Goal: Task Accomplishment & Management: Manage account settings

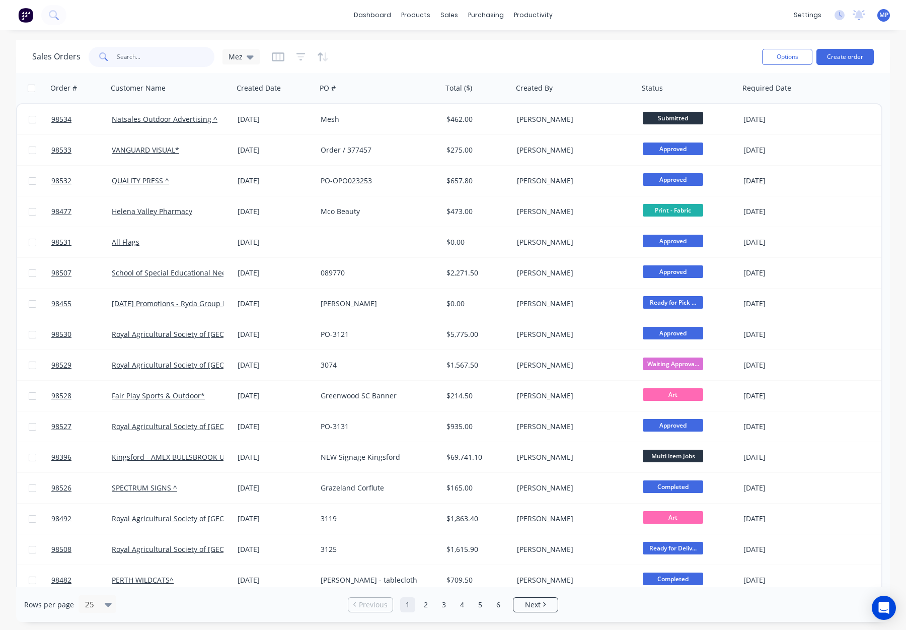
click at [127, 56] on input "text" at bounding box center [166, 57] width 98 height 20
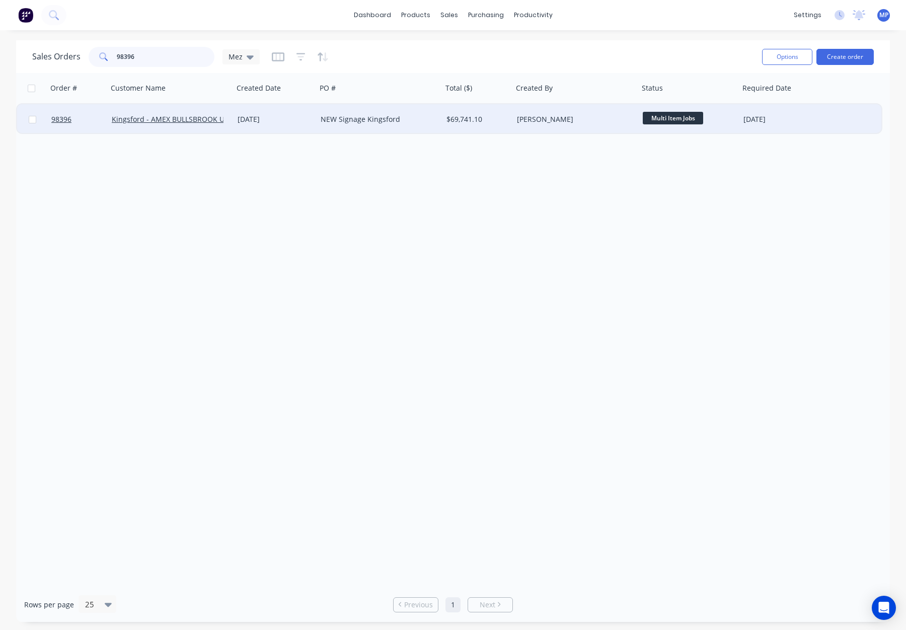
type input "98396"
click at [609, 119] on div "[PERSON_NAME]" at bounding box center [573, 119] width 112 height 10
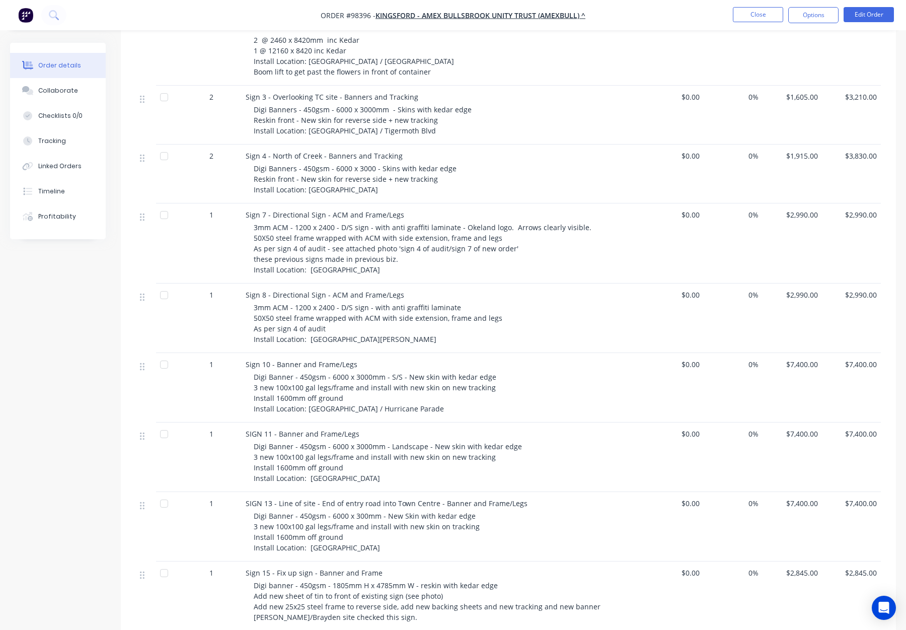
scroll to position [382, 0]
click at [745, 17] on button "Close" at bounding box center [758, 14] width 50 height 15
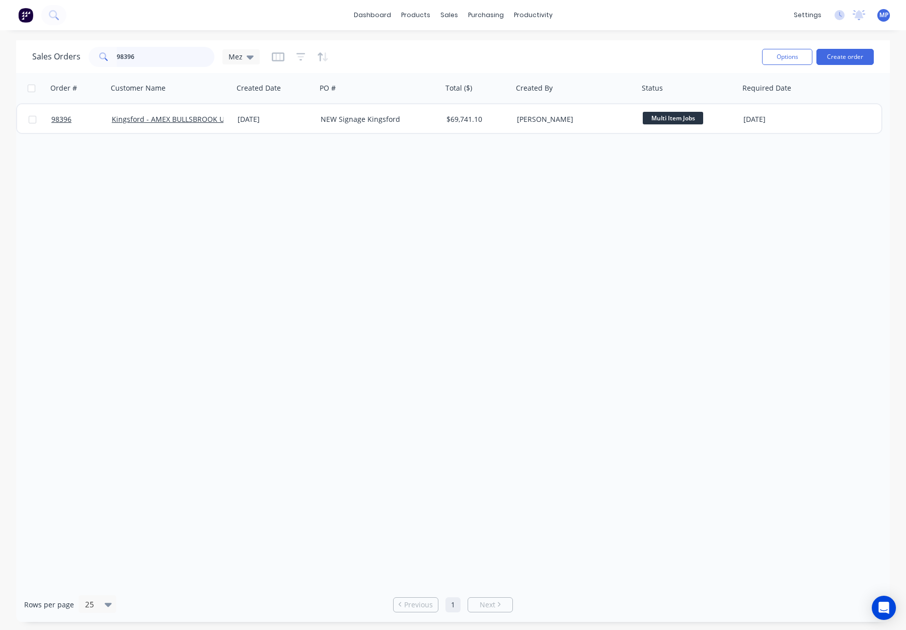
drag, startPoint x: 165, startPoint y: 63, endPoint x: 172, endPoint y: 59, distance: 8.6
click at [165, 63] on input "98396" at bounding box center [166, 57] width 98 height 20
drag, startPoint x: 172, startPoint y: 59, endPoint x: 85, endPoint y: 55, distance: 87.7
click at [78, 55] on div "Sales Orders 98396 Mez" at bounding box center [146, 57] width 228 height 20
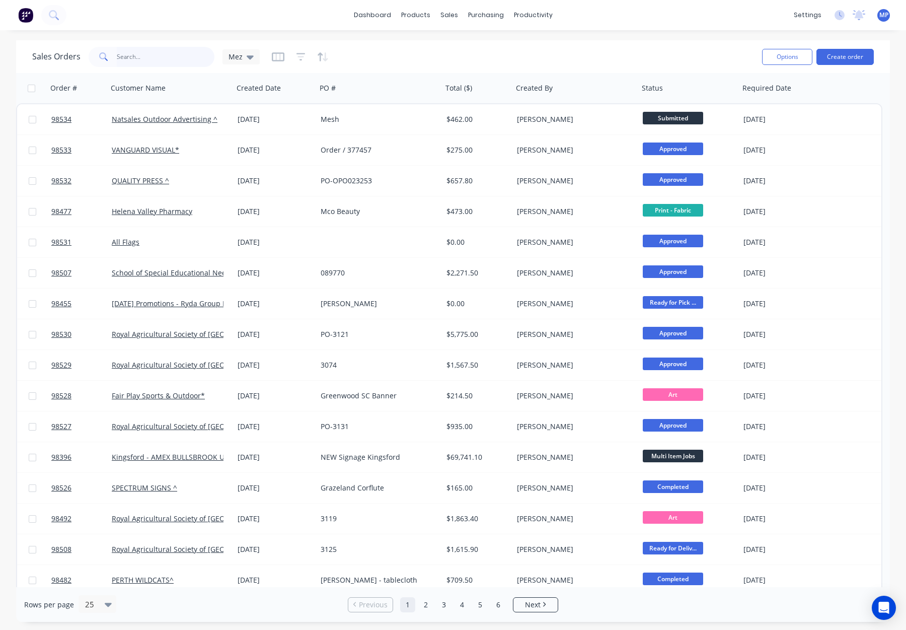
click at [126, 57] on input "text" at bounding box center [166, 57] width 98 height 20
type input "launch market"
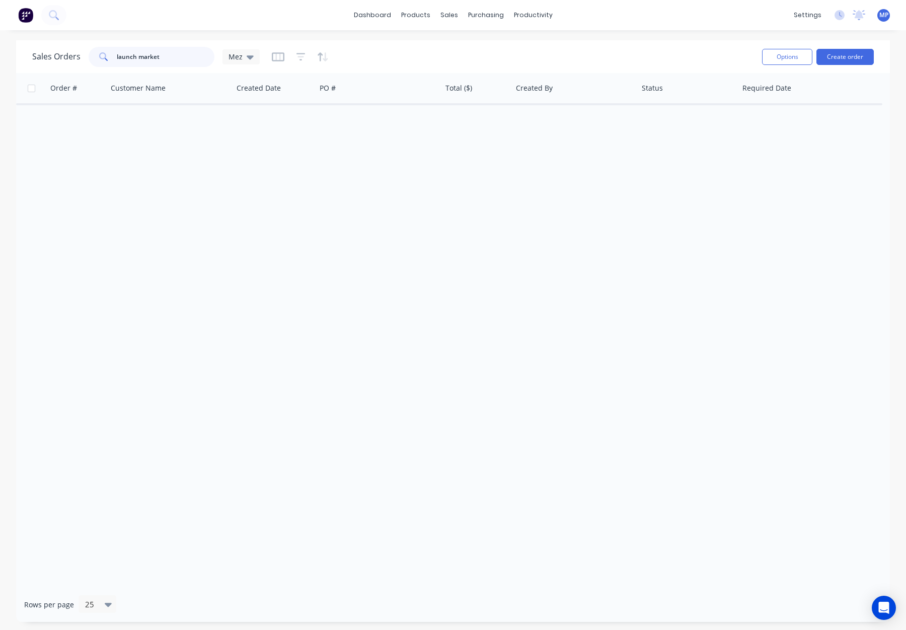
drag, startPoint x: 189, startPoint y: 54, endPoint x: 26, endPoint y: 54, distance: 163.1
click at [26, 54] on div "Sales Orders launch market Mez Options Create order" at bounding box center [453, 56] width 874 height 33
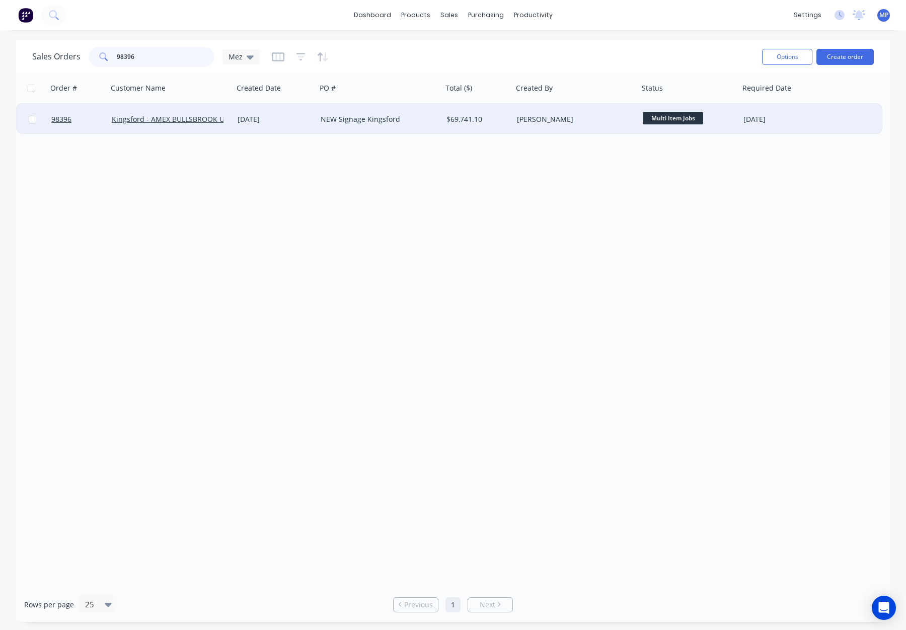
type input "98396"
click at [297, 119] on div "[DATE]" at bounding box center [275, 119] width 75 height 10
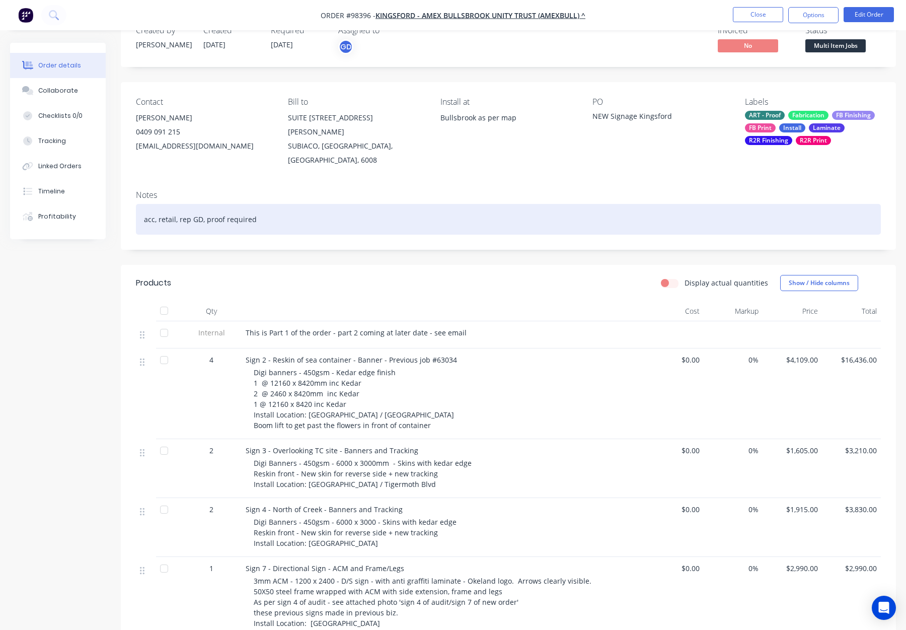
scroll to position [33, 0]
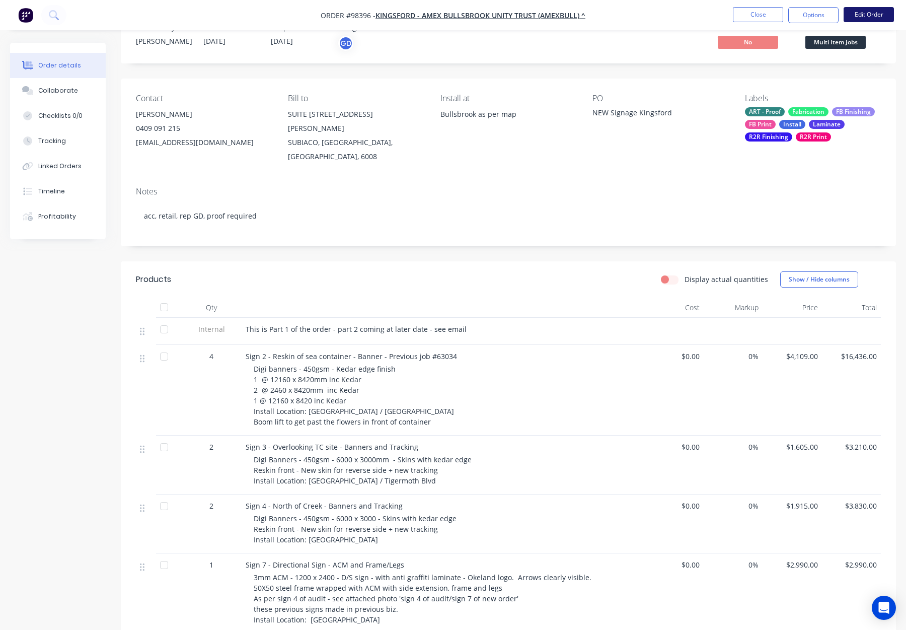
click at [867, 15] on button "Edit Order" at bounding box center [869, 14] width 50 height 15
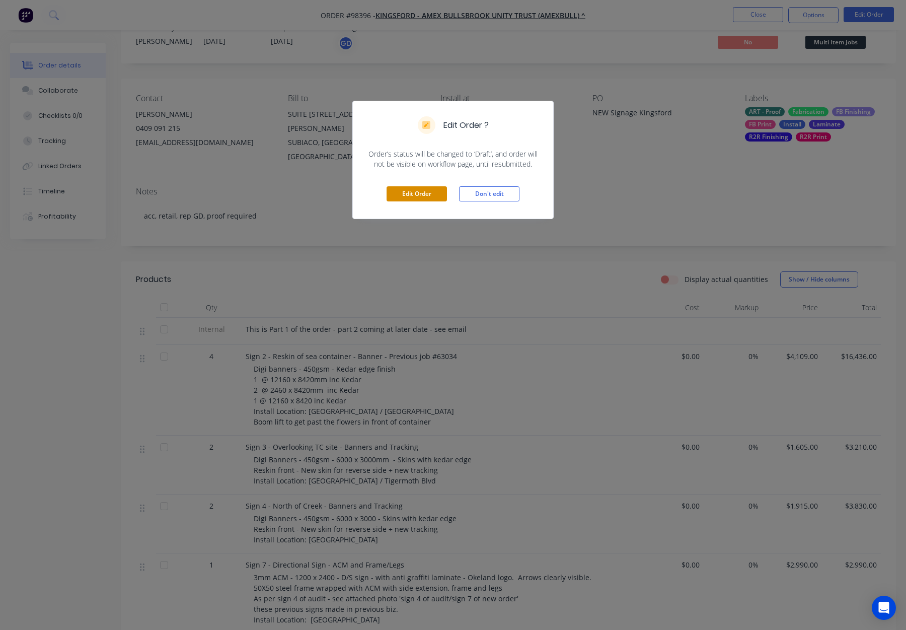
click at [406, 193] on button "Edit Order" at bounding box center [417, 193] width 60 height 15
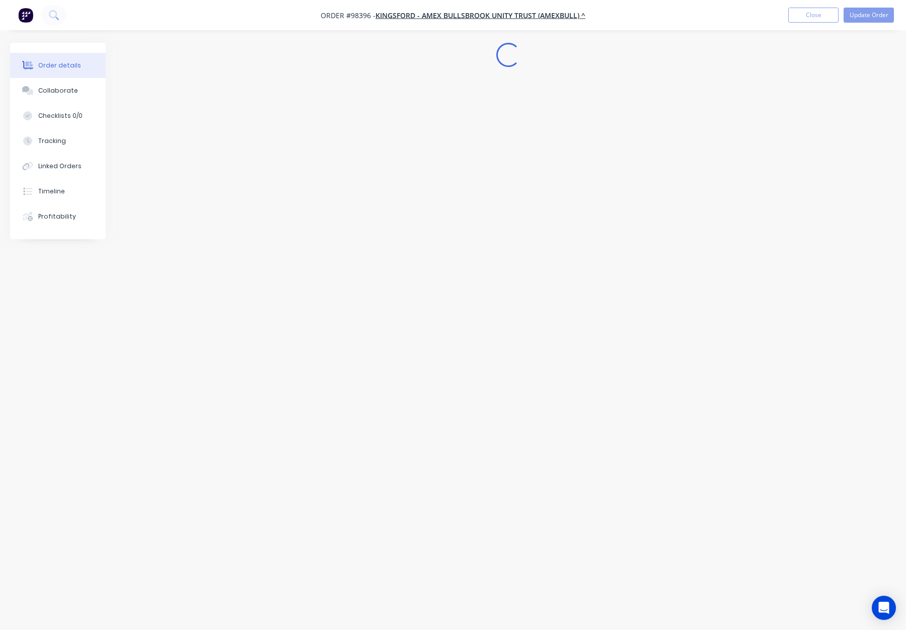
scroll to position [0, 0]
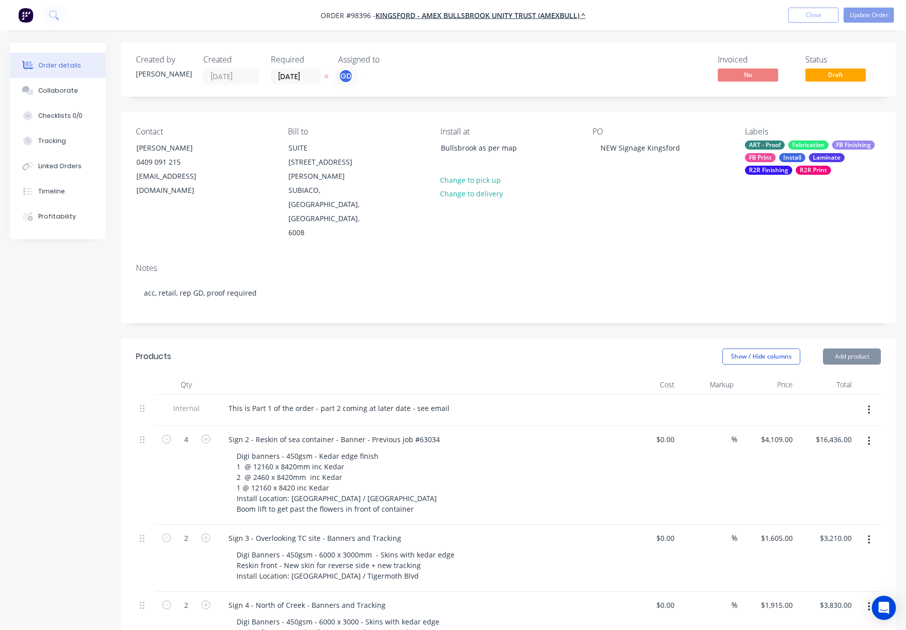
type input "$4,109.00"
type input "$16,436.00"
type input "$1,605.00"
type input "$3,210.00"
type input "$1,915.00"
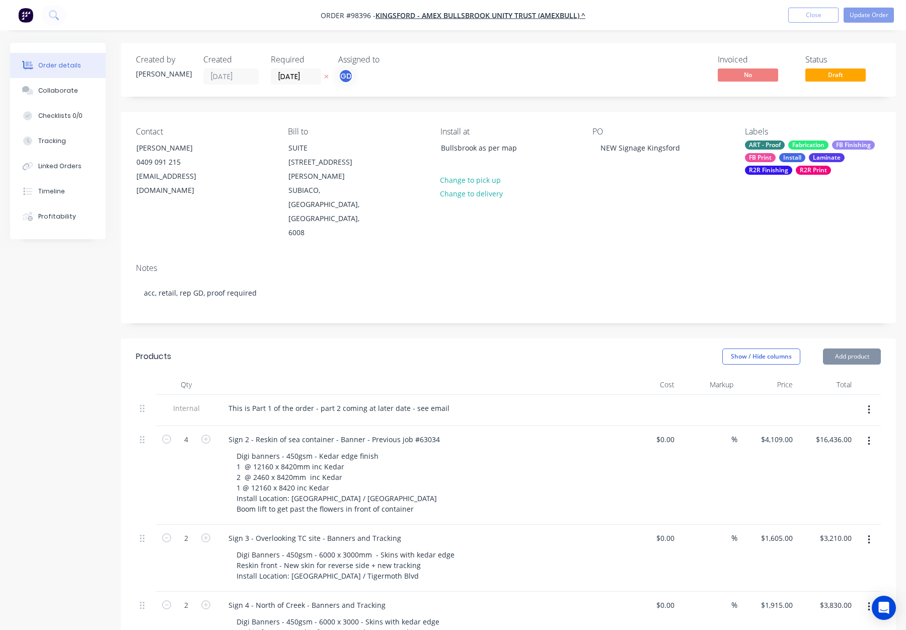
type input "$3,830.00"
type input "$2,990.00"
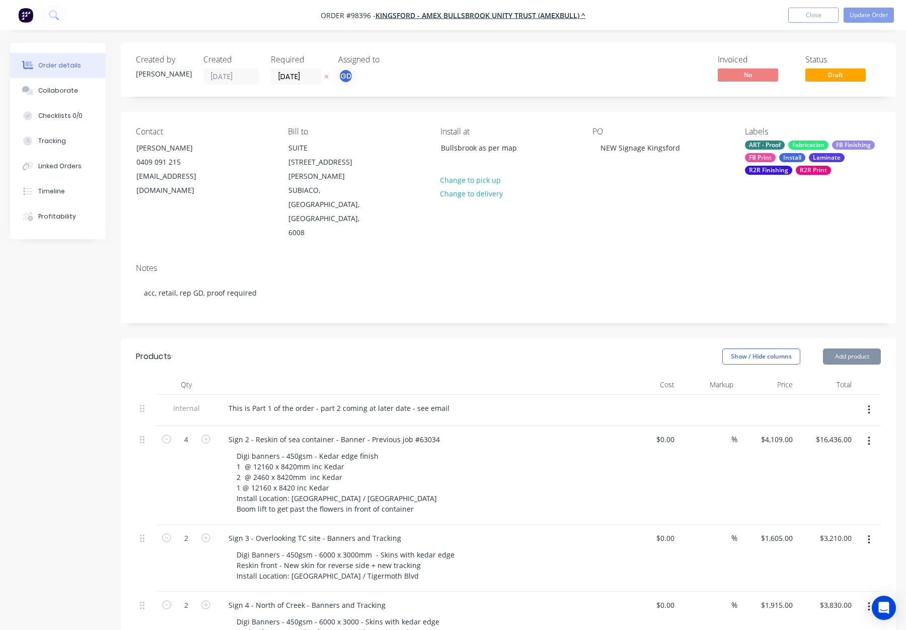
type input "$7,400.00"
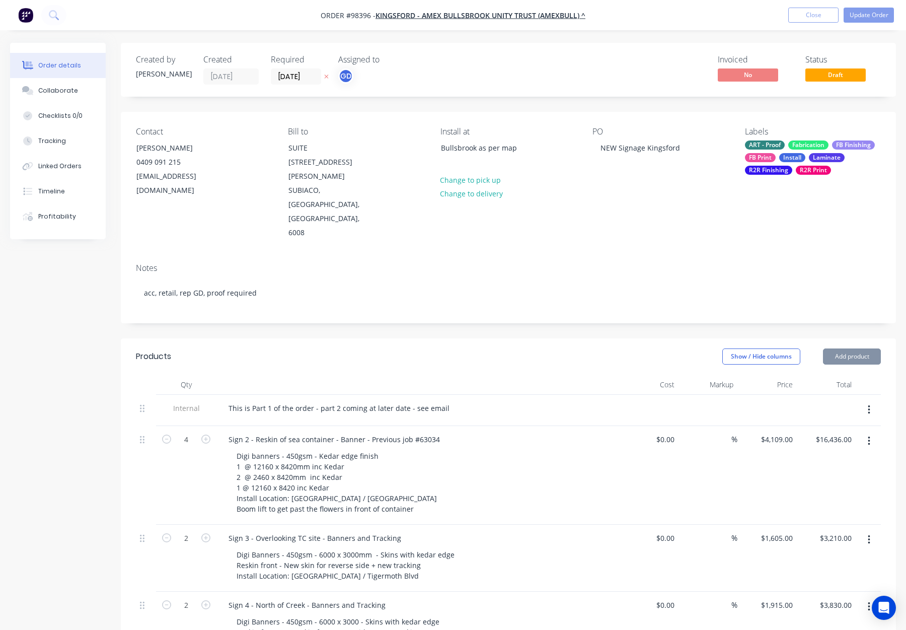
type input "$7,400.00"
type input "$2,845.00"
type input "$5,750.00"
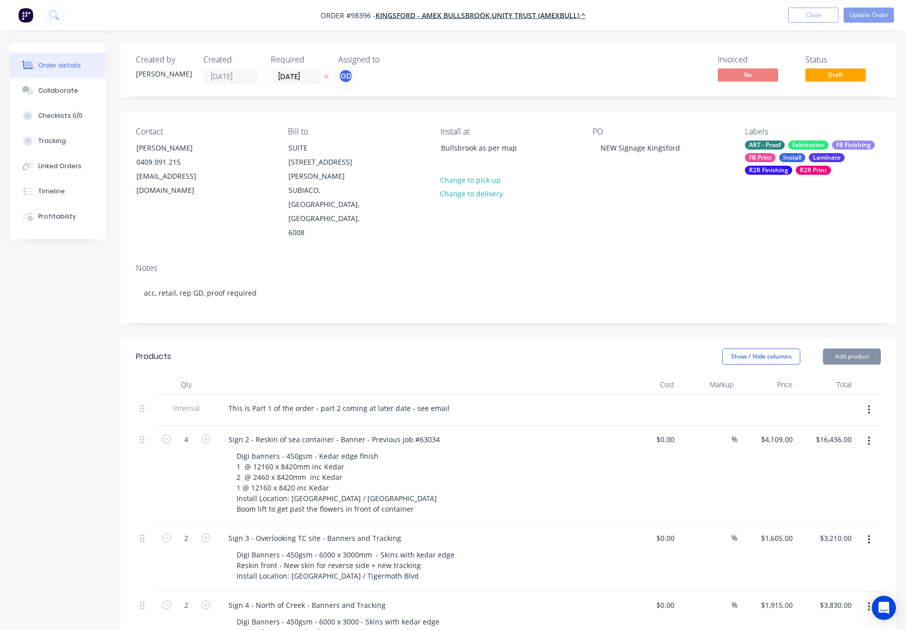
type input "$1,575.00"
type input "$3,150.00"
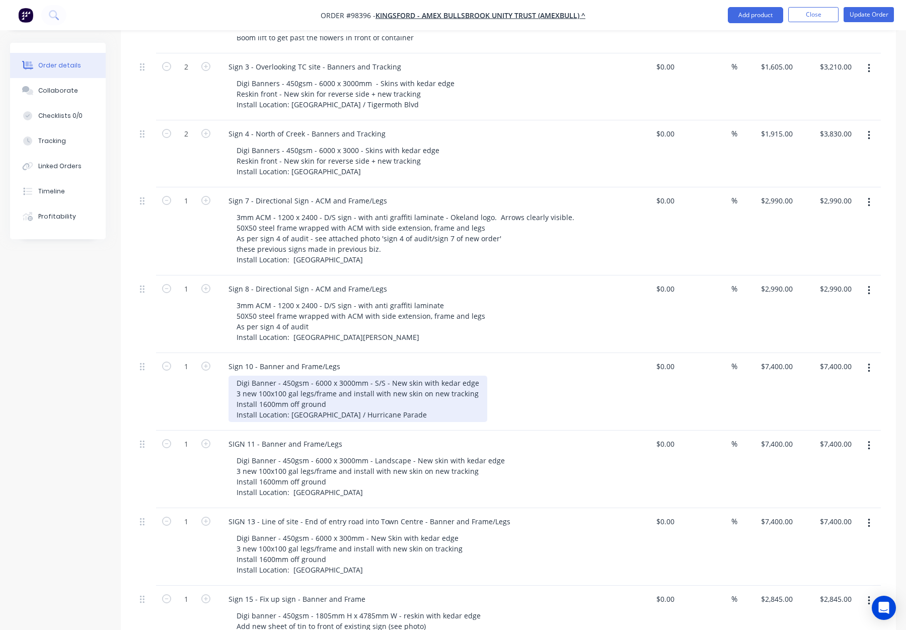
scroll to position [467, 0]
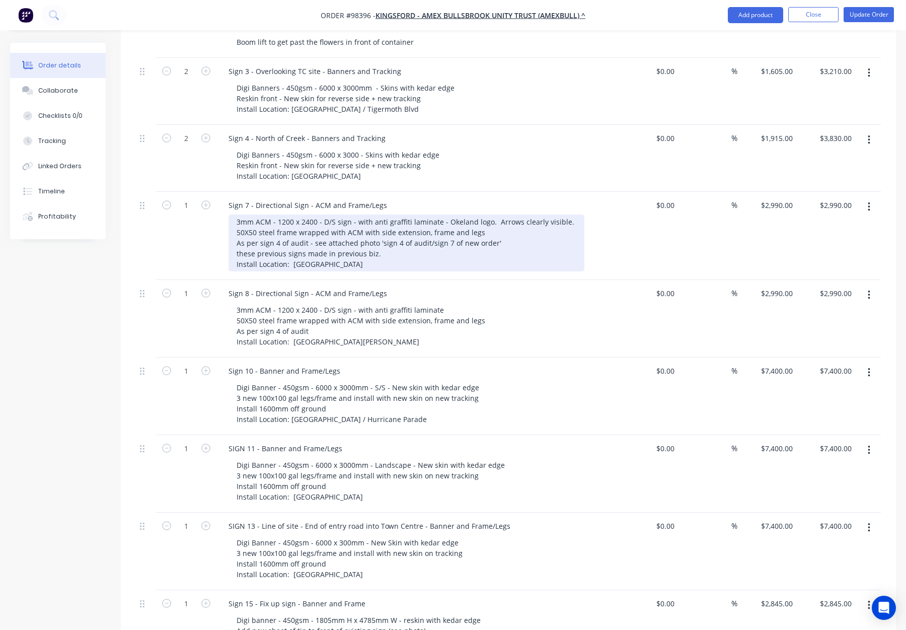
click at [402, 225] on div "3mm ACM - 1200 x 2400 - D/S sign - with anti graffiti laminate - Okeland logo. …" at bounding box center [407, 242] width 356 height 57
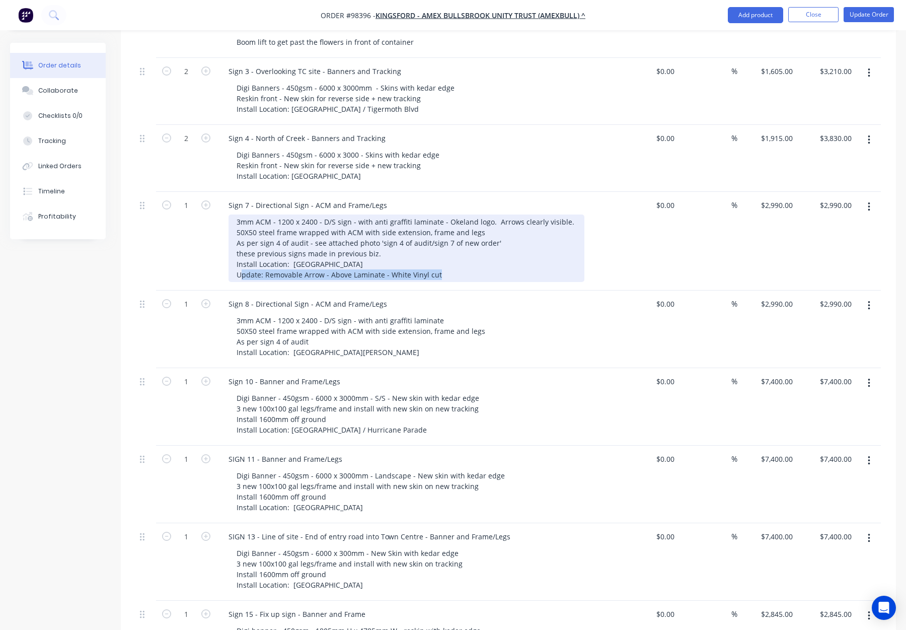
drag, startPoint x: 441, startPoint y: 231, endPoint x: 240, endPoint y: 230, distance: 200.9
click at [240, 230] on div "3mm ACM - 1200 x 2400 - D/S sign - with anti graffiti laminate - Okeland logo. …" at bounding box center [407, 247] width 356 height 67
drag, startPoint x: 312, startPoint y: 238, endPoint x: 334, endPoint y: 237, distance: 22.7
click at [312, 238] on div "3mm ACM - 1200 x 2400 - D/S sign - with anti graffiti laminate - Okeland logo. …" at bounding box center [407, 247] width 356 height 67
drag, startPoint x: 441, startPoint y: 234, endPoint x: 214, endPoint y: 233, distance: 226.6
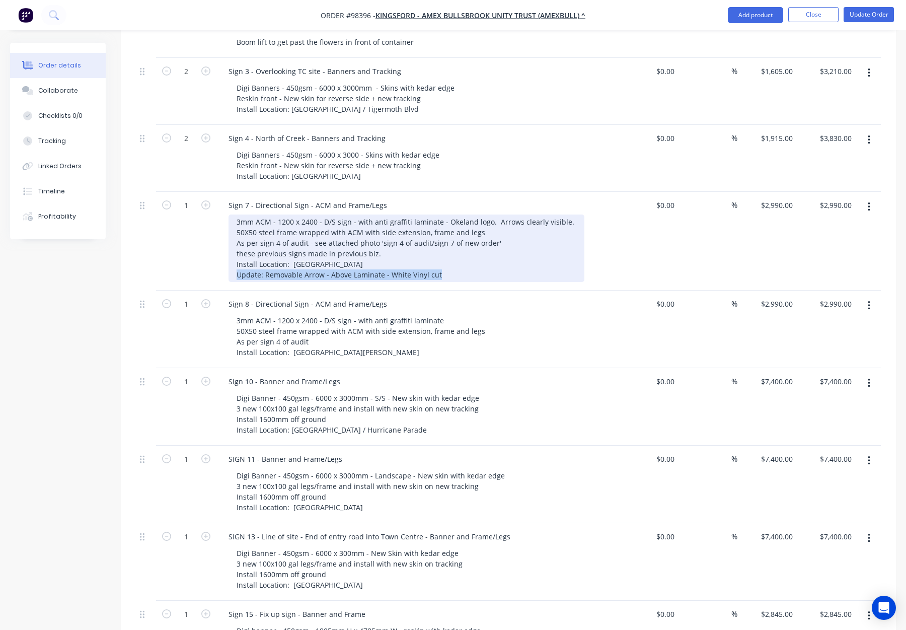
click at [214, 233] on div "1 Sign 7 - Directional Sign - ACM and Frame/Legs 3mm ACM - 1200 x 2400 - D/S si…" at bounding box center [508, 241] width 745 height 99
copy div "Update: Removable Arrow - Above Laminate - White Vinyl cut"
drag, startPoint x: 307, startPoint y: 234, endPoint x: 324, endPoint y: 236, distance: 17.8
click at [308, 234] on div "3mm ACM - 1200 x 2400 - D/S sign - with anti graffiti laminate - Okeland logo. …" at bounding box center [407, 247] width 356 height 67
drag, startPoint x: 322, startPoint y: 233, endPoint x: 334, endPoint y: 235, distance: 12.7
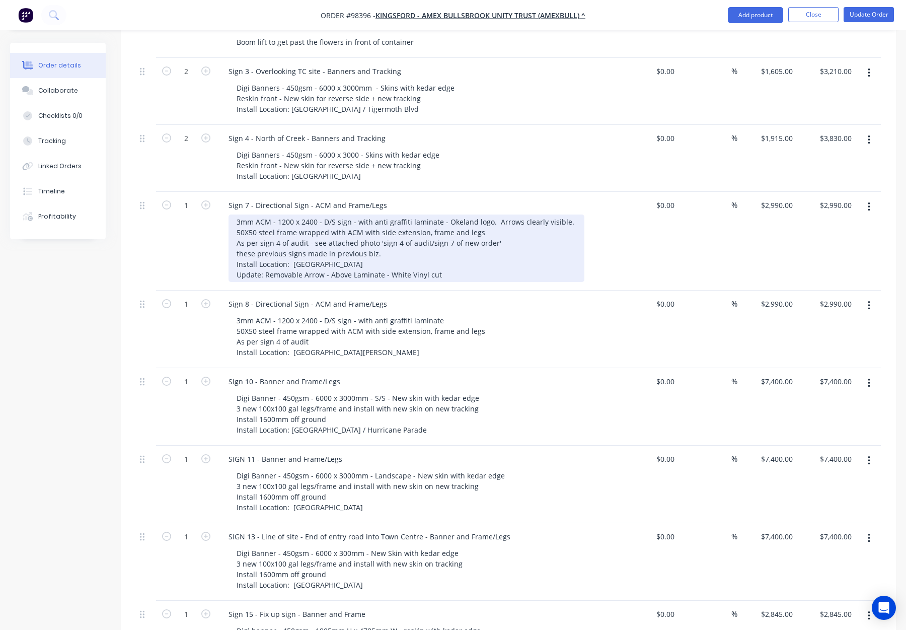
click at [322, 233] on div "3mm ACM - 1200 x 2400 - D/S sign - with anti graffiti laminate - Okeland logo. …" at bounding box center [407, 247] width 356 height 67
drag, startPoint x: 461, startPoint y: 232, endPoint x: 236, endPoint y: 233, distance: 225.6
click at [236, 233] on div "3mm ACM - 1200 x 2400 - D/S sign - with anti graffiti laminate - Okeland logo. …" at bounding box center [407, 247] width 356 height 67
copy div "Update: Removable Arrows - Above Laminate - White Vinyl cut"
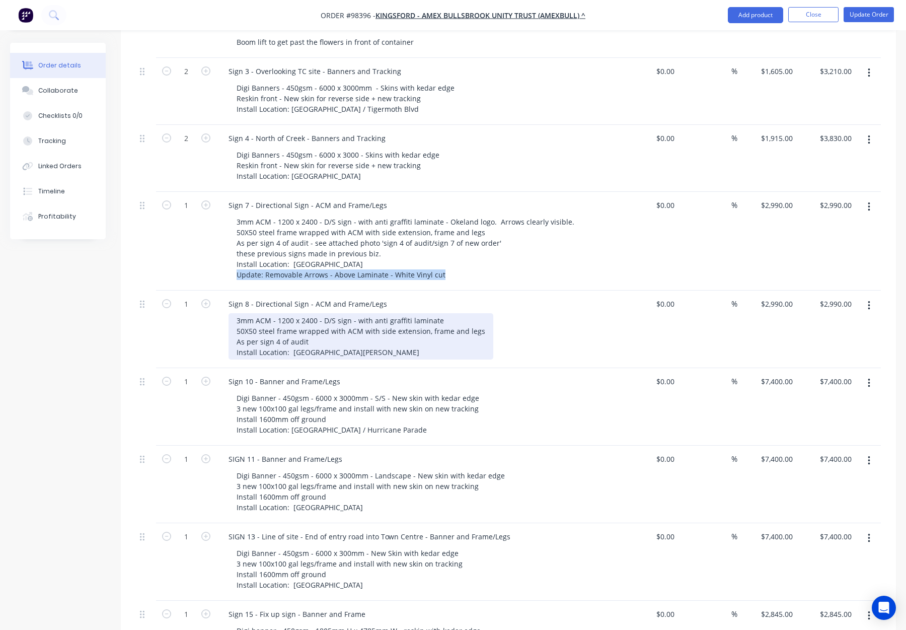
click at [290, 313] on div "3mm ACM - 1200 x 2400 - D/S sign - with anti graffiti laminate 50X50 steel fram…" at bounding box center [361, 336] width 265 height 46
click at [395, 313] on div "3mm ACM - 1200 x 2400 - D/S sign - with anti graffiti laminate 50X50 steel fram…" at bounding box center [361, 336] width 265 height 46
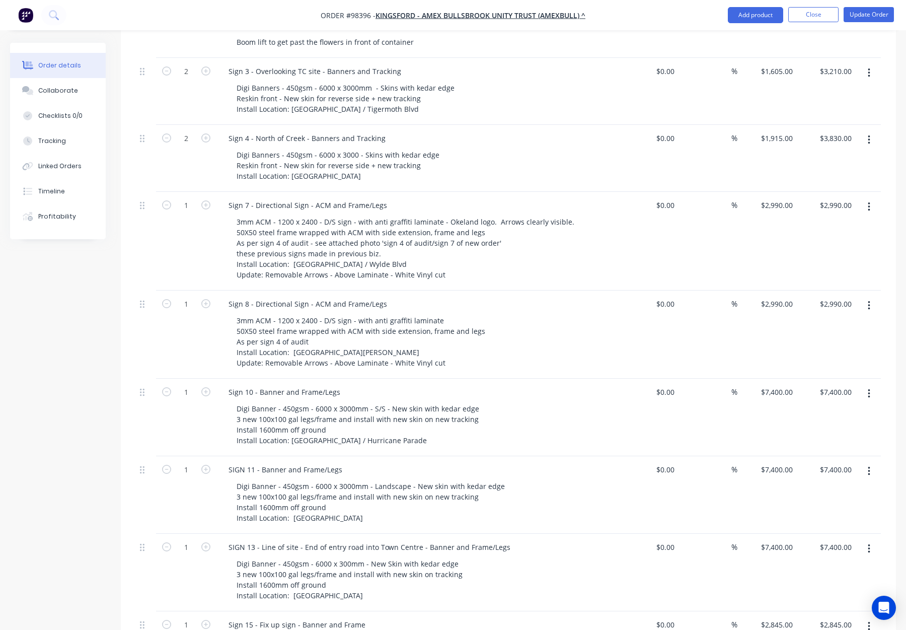
click at [566, 313] on div "3mm ACM - 1200 x 2400 - D/S sign - with anti graffiti laminate 50X50 steel fram…" at bounding box center [422, 341] width 387 height 57
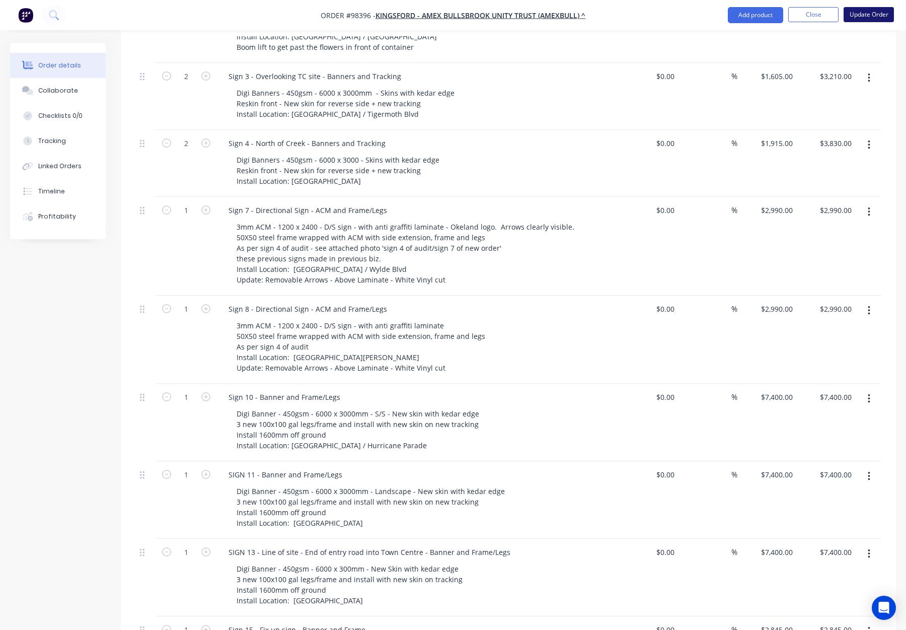
click at [854, 14] on button "Update Order" at bounding box center [869, 14] width 50 height 15
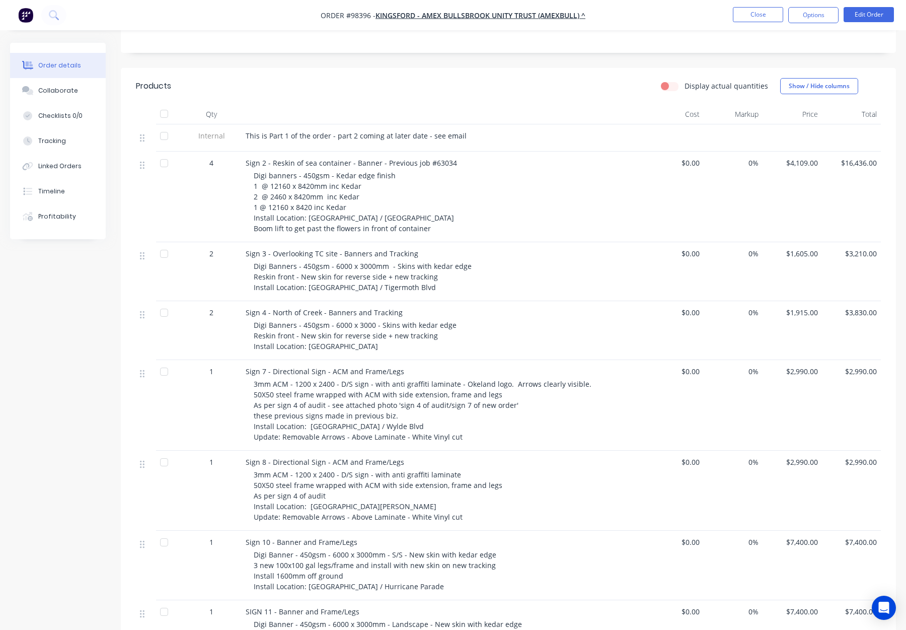
scroll to position [227, 0]
click at [760, 17] on button "Close" at bounding box center [758, 14] width 50 height 15
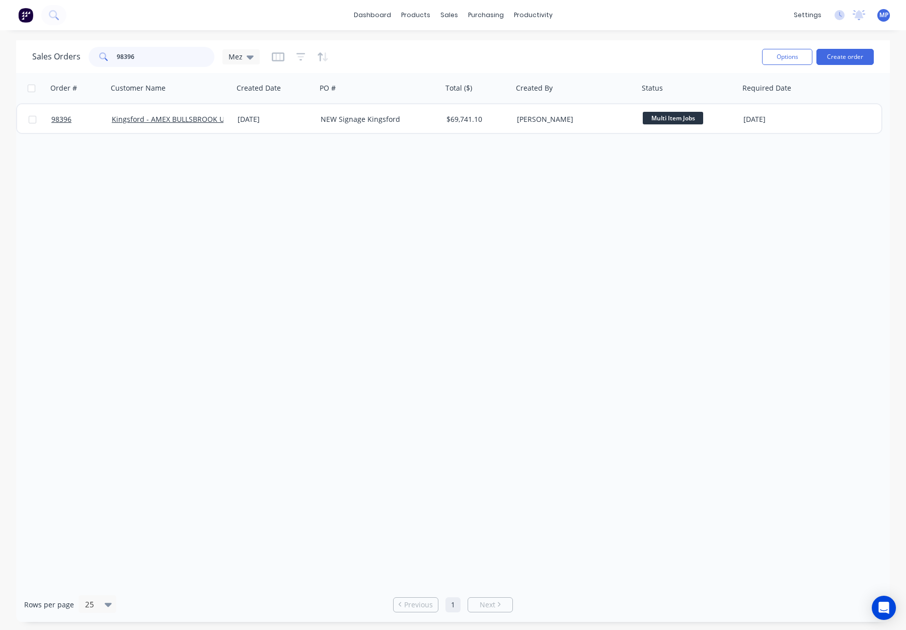
click at [100, 55] on div "98396" at bounding box center [152, 57] width 126 height 20
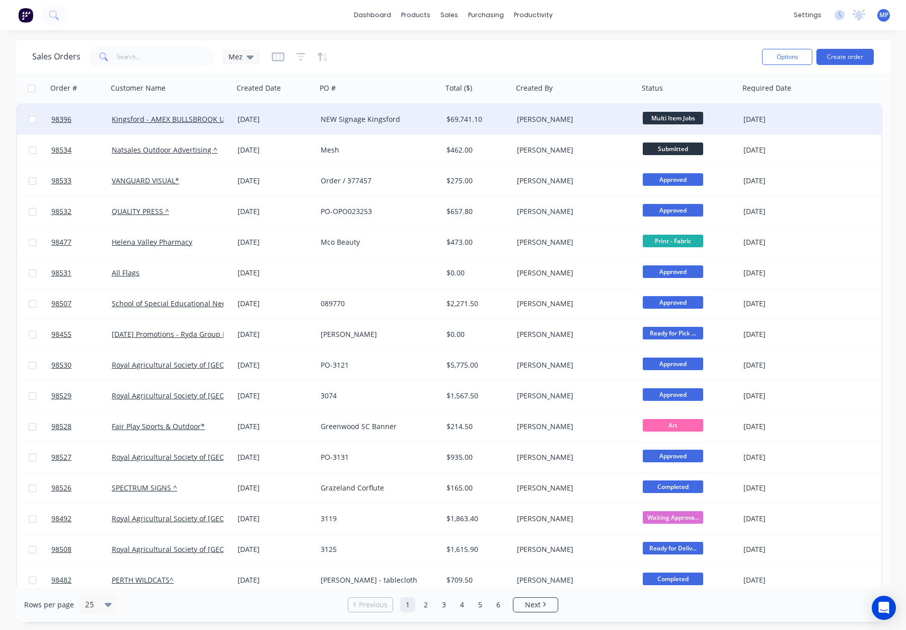
click at [425, 122] on div "NEW Signage Kingsford" at bounding box center [377, 119] width 112 height 10
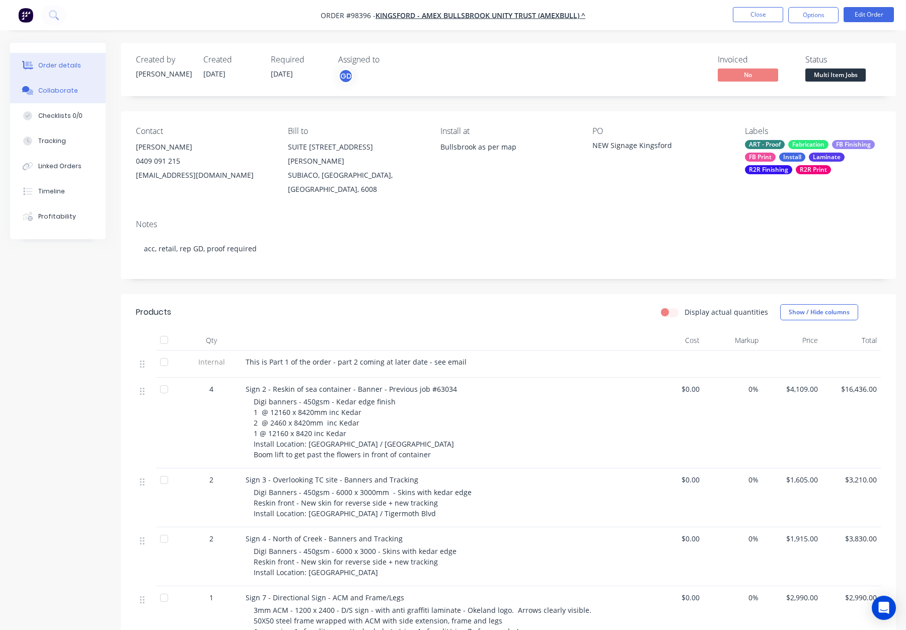
click at [53, 90] on div "Collaborate" at bounding box center [58, 90] width 40 height 9
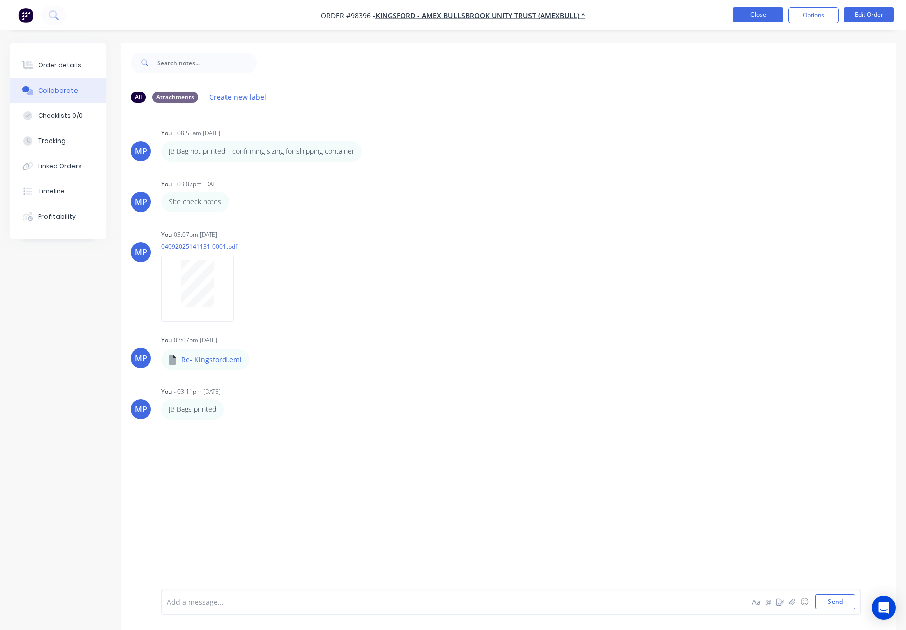
click at [757, 15] on button "Close" at bounding box center [758, 14] width 50 height 15
